Goal: Transaction & Acquisition: Obtain resource

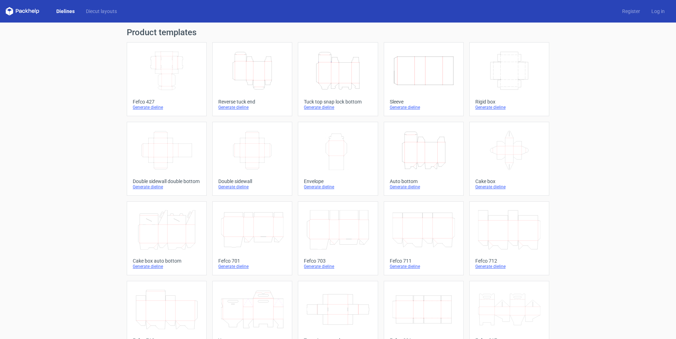
click at [181, 86] on icon "Width Depth Height" at bounding box center [167, 70] width 62 height 39
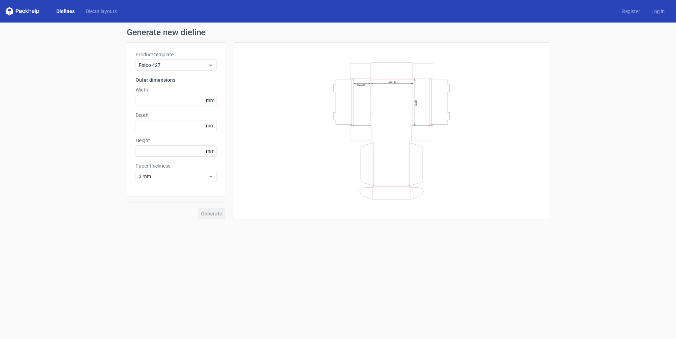
click at [55, 10] on link "Dielines" at bounding box center [66, 11] width 30 height 7
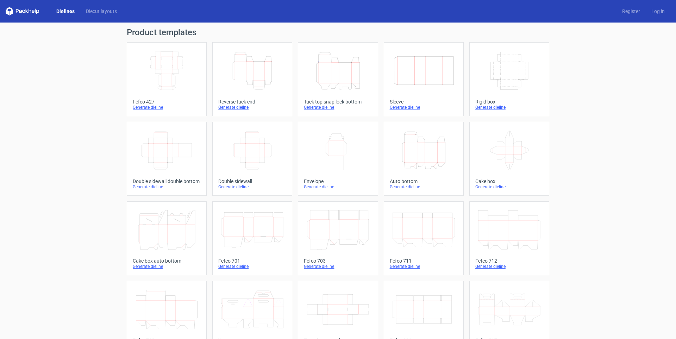
click at [257, 88] on icon "Height Depth Width" at bounding box center [252, 70] width 62 height 39
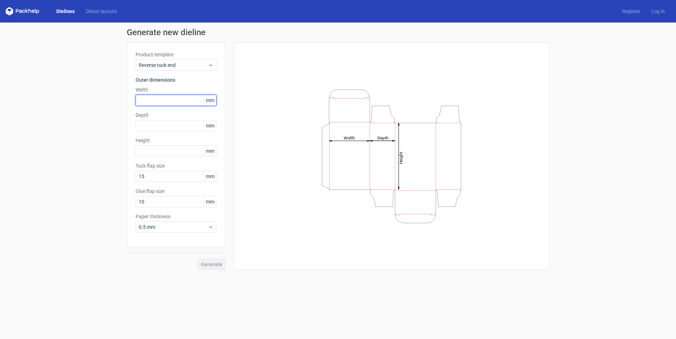
click at [168, 102] on input "text" at bounding box center [176, 100] width 81 height 11
type input "45"
drag, startPoint x: 177, startPoint y: 101, endPoint x: 55, endPoint y: 93, distance: 121.7
click at [75, 92] on div "Generate new dieline Product template Reverse tuck end Outer dimensions Width 4…" at bounding box center [338, 149] width 676 height 253
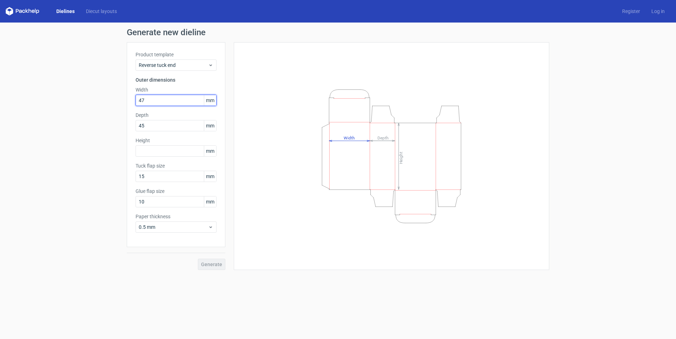
type input "47"
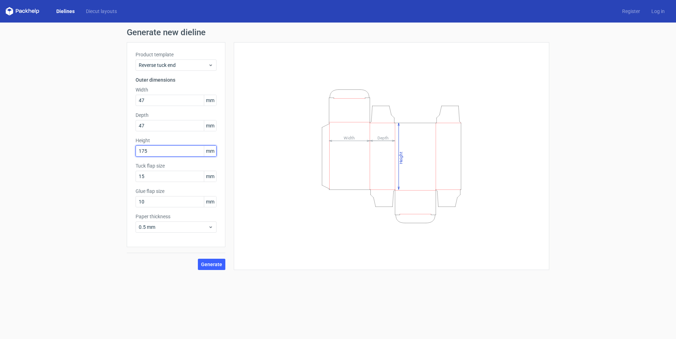
type input "175"
type input "15"
click at [153, 227] on span "0.5 mm" at bounding box center [173, 227] width 69 height 7
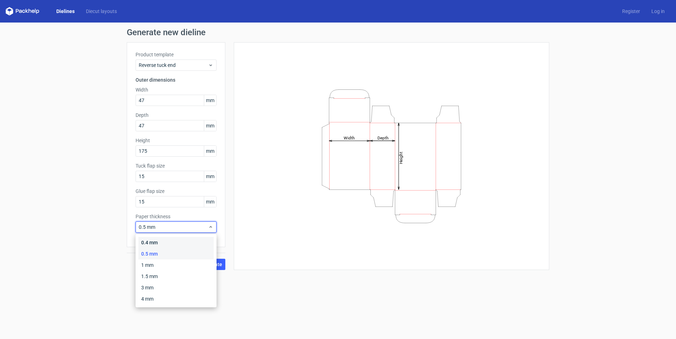
click at [157, 241] on div "0.4 mm" at bounding box center [175, 242] width 75 height 11
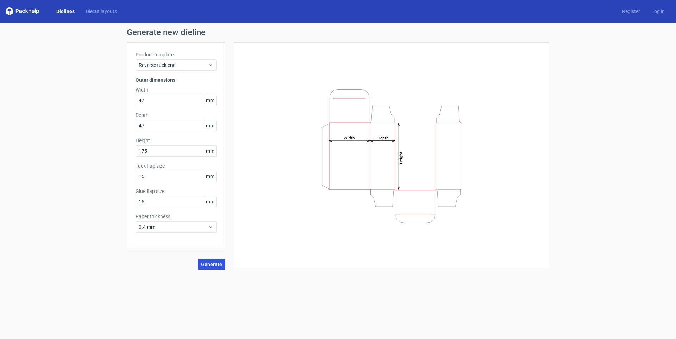
click at [215, 265] on span "Generate" at bounding box center [211, 264] width 21 height 5
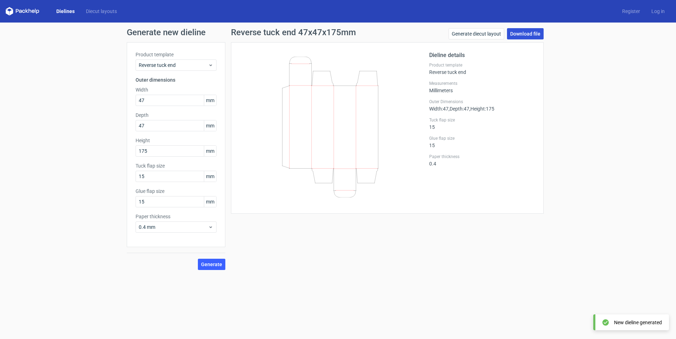
click at [517, 34] on link "Download file" at bounding box center [525, 33] width 37 height 11
